Goal: Task Accomplishment & Management: Manage account settings

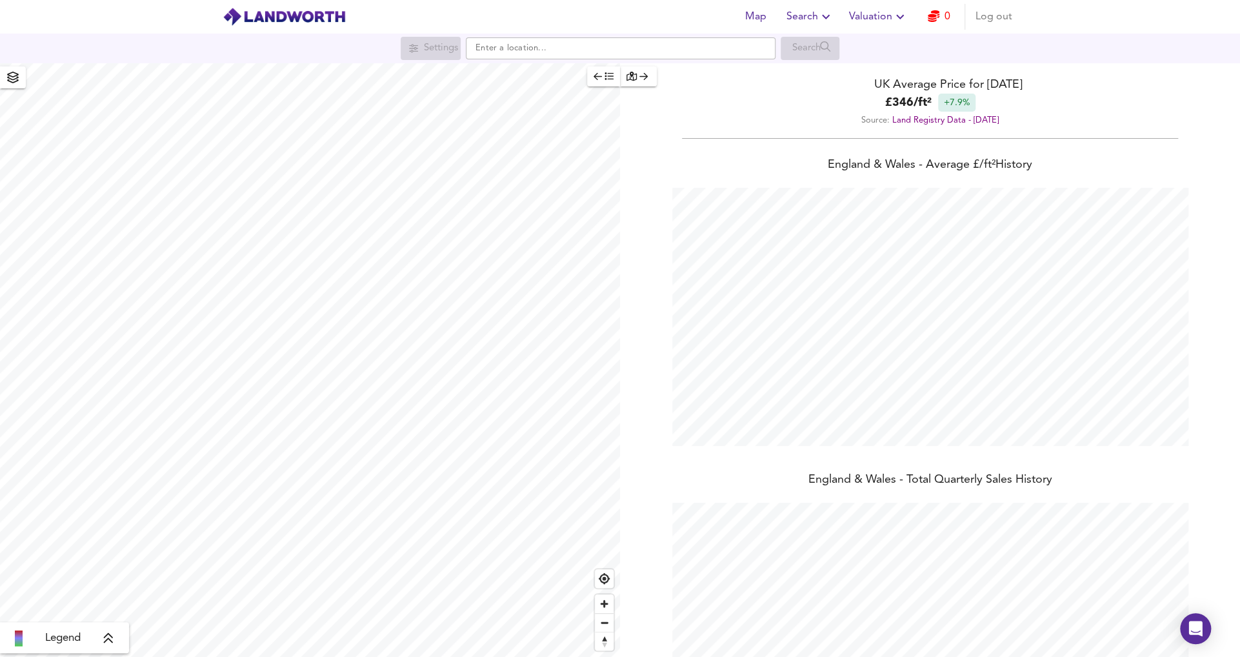
scroll to position [657, 1239]
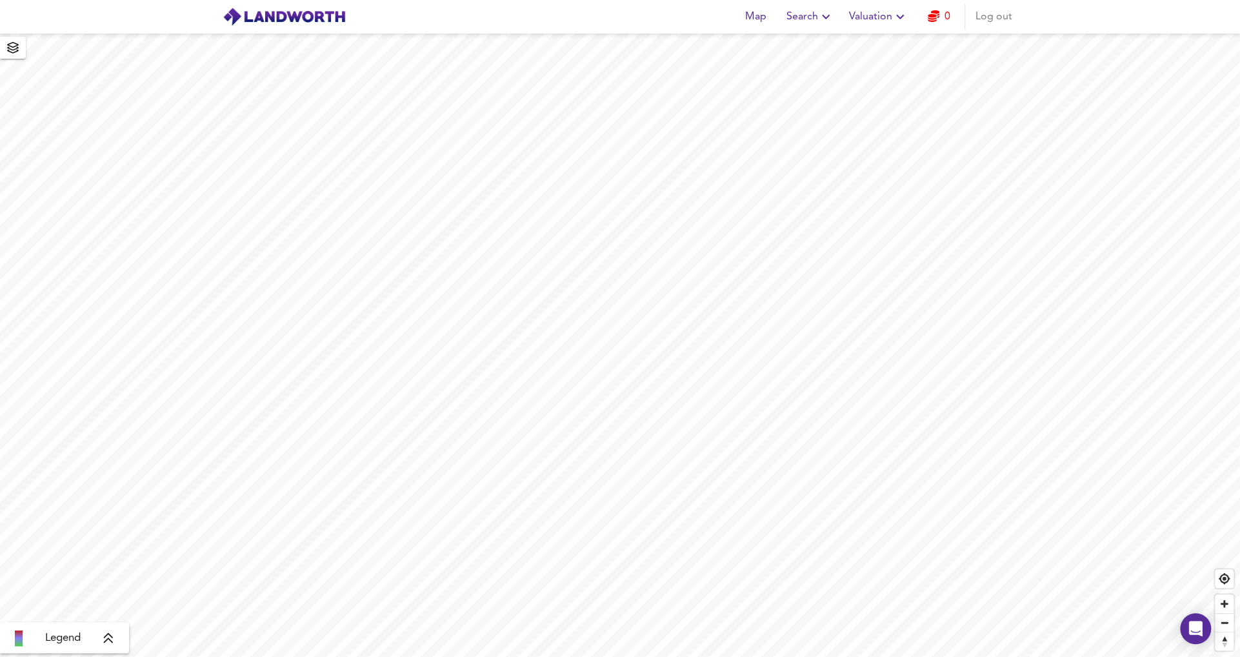
click at [1002, 21] on span "Log out" at bounding box center [993, 17] width 37 height 18
click at [1002, 21] on span "Log in" at bounding box center [996, 17] width 31 height 18
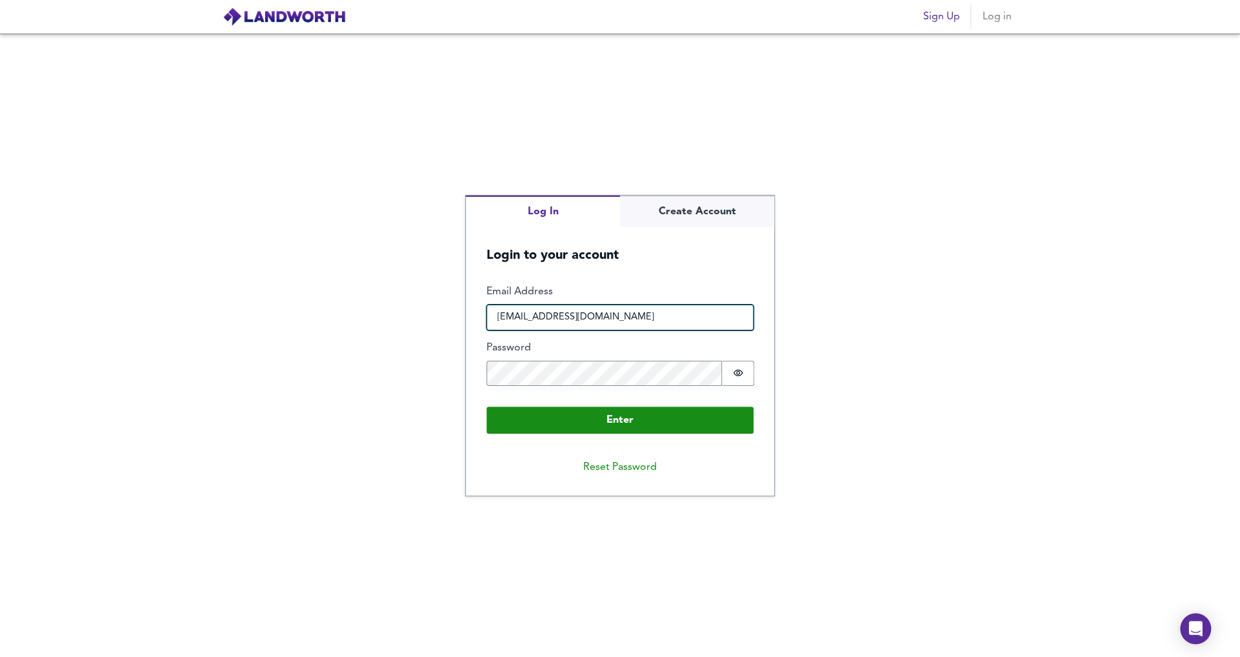
drag, startPoint x: 626, startPoint y: 315, endPoint x: 441, endPoint y: 315, distance: 184.5
click at [441, 315] on div "Log In Create Account Login to your account Enter Email Address adi.singh9@prot…" at bounding box center [620, 345] width 1240 height 623
paste input "Gujjarashu669@g"
type input "Gujjarashu669@gmail.com"
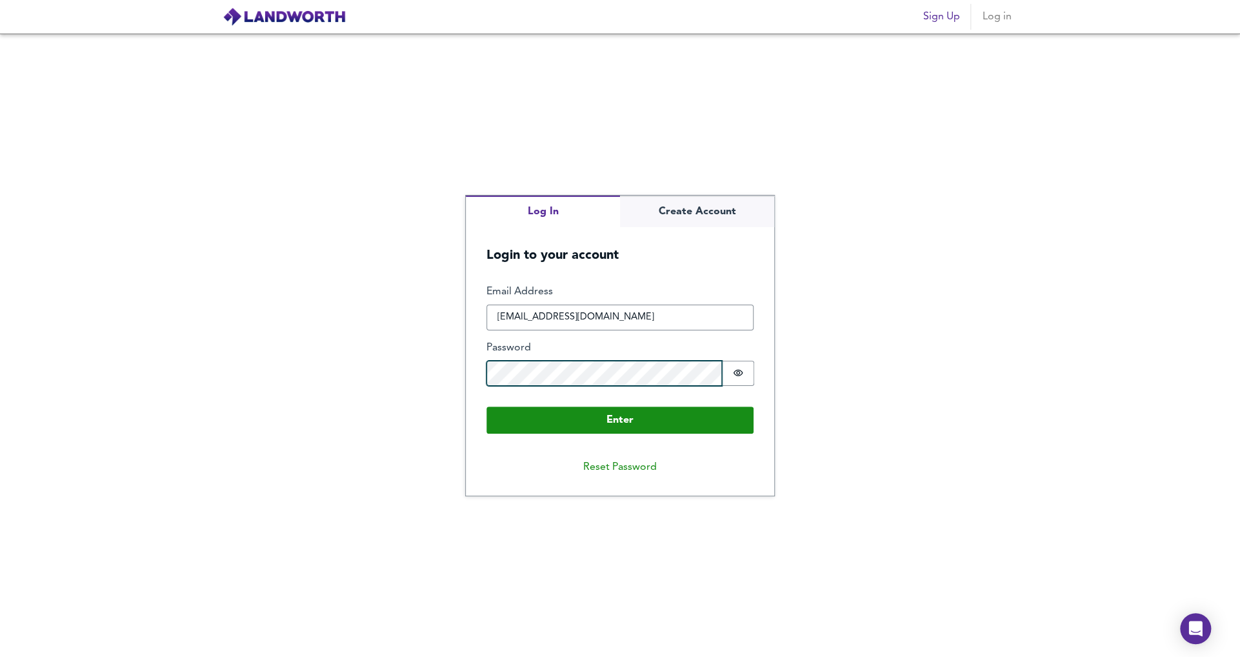
click at [364, 375] on div "Log In Create Account Login to your account Enter Email Address Gujjarashu669@g…" at bounding box center [620, 345] width 1240 height 623
click at [739, 375] on icon "Show password" at bounding box center [738, 373] width 10 height 6
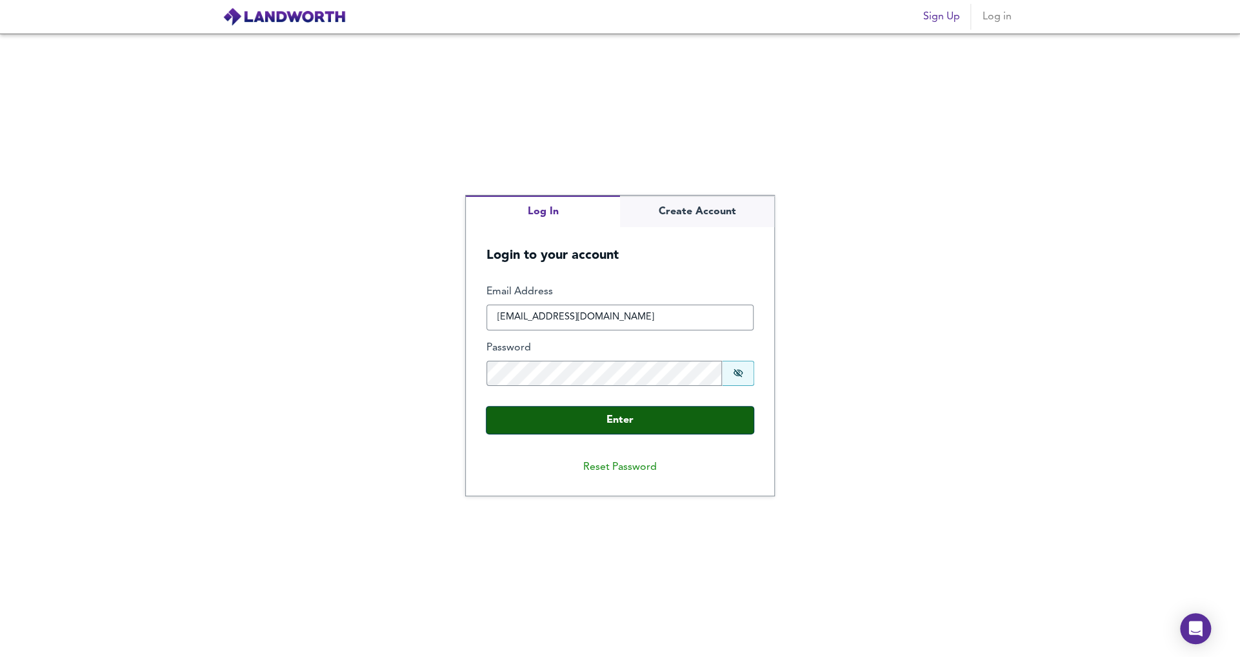
click at [683, 418] on button "Enter" at bounding box center [619, 419] width 267 height 27
